Goal: Communication & Community: Answer question/provide support

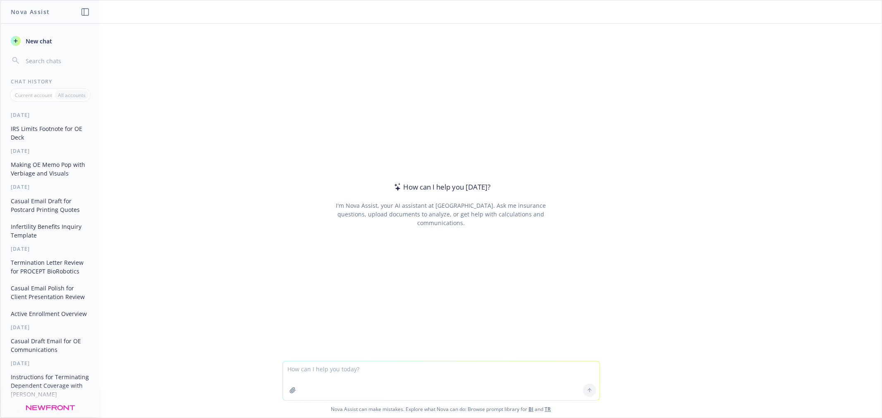
click at [383, 369] on textarea at bounding box center [441, 381] width 317 height 39
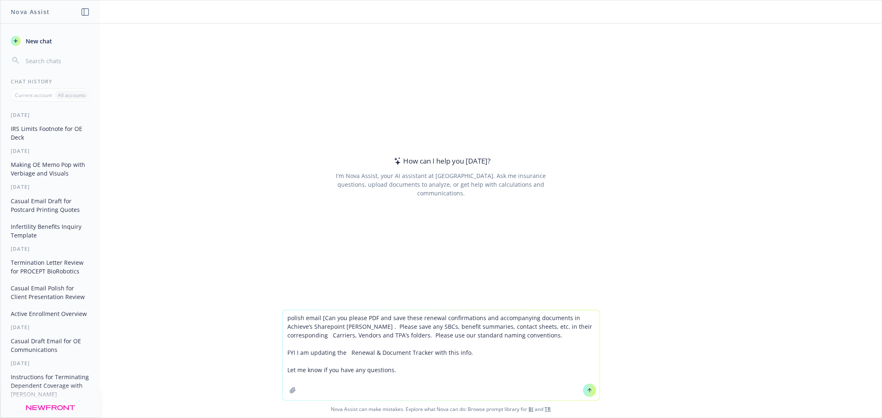
type textarea "polish email [Can you please PDF and save these renewal confirmations and accom…"
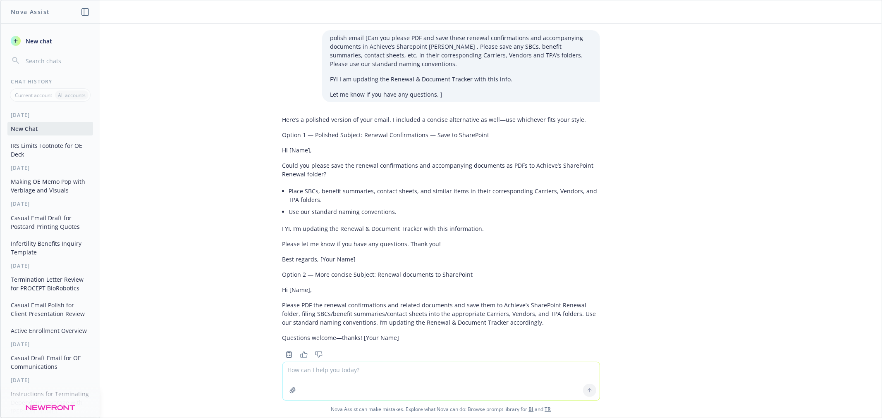
scroll to position [18, 0]
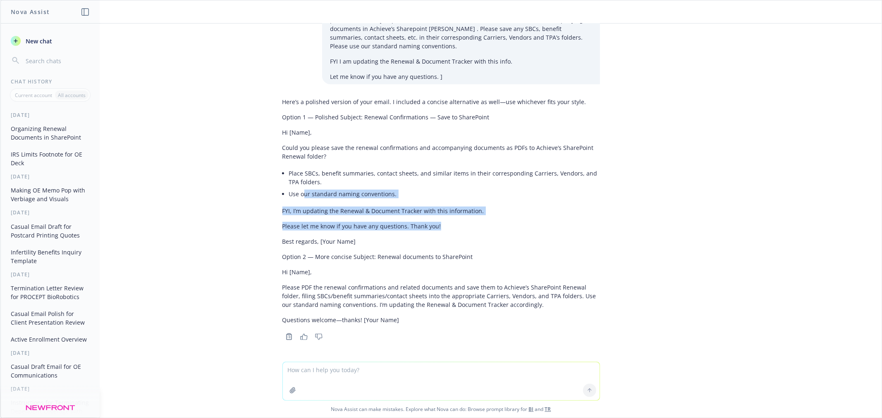
drag, startPoint x: 434, startPoint y: 226, endPoint x: 296, endPoint y: 198, distance: 141.0
click at [296, 198] on div "Here’s a polished version of your email. I included a concise alternative as we…" at bounding box center [440, 211] width 317 height 234
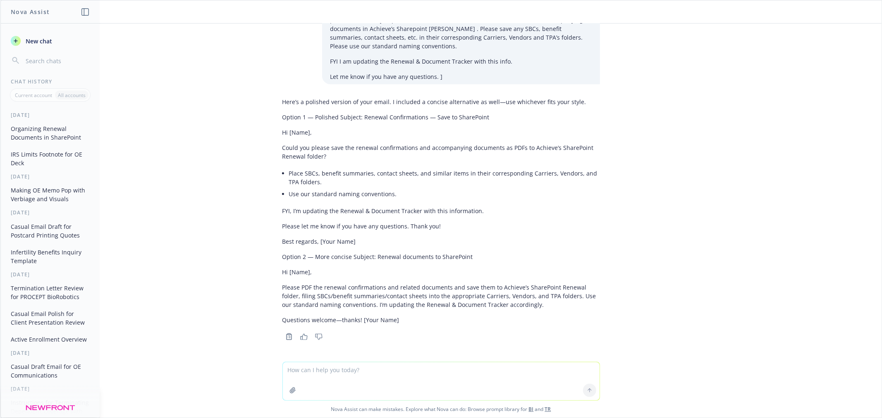
click at [316, 155] on p "Could you please save the renewal confirmations and accompanying documents as P…" at bounding box center [440, 151] width 317 height 17
click at [433, 226] on p "Please let me know if you have any questions. Thank you!" at bounding box center [440, 226] width 317 height 9
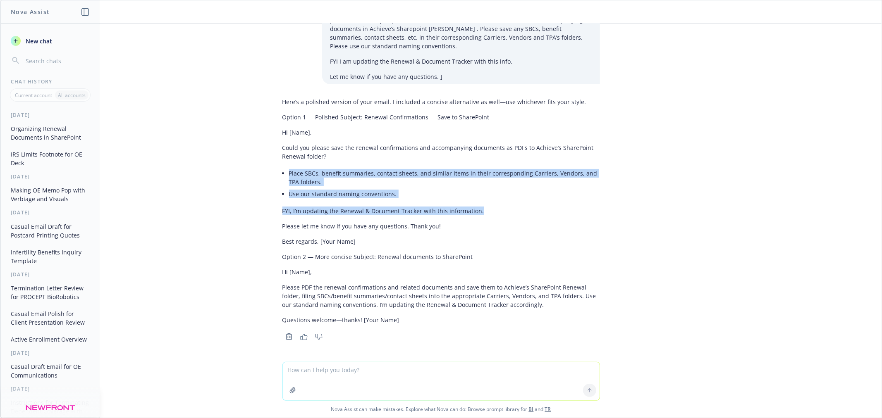
drag, startPoint x: 476, startPoint y: 206, endPoint x: 278, endPoint y: 168, distance: 201.6
click at [282, 168] on div "Here’s a polished version of your email. I included a concise alternative as we…" at bounding box center [440, 211] width 317 height 234
copy div "Place SBCs, benefit summaries, contact sheets, and similar items in their corre…"
